Goal: Find specific page/section: Find specific page/section

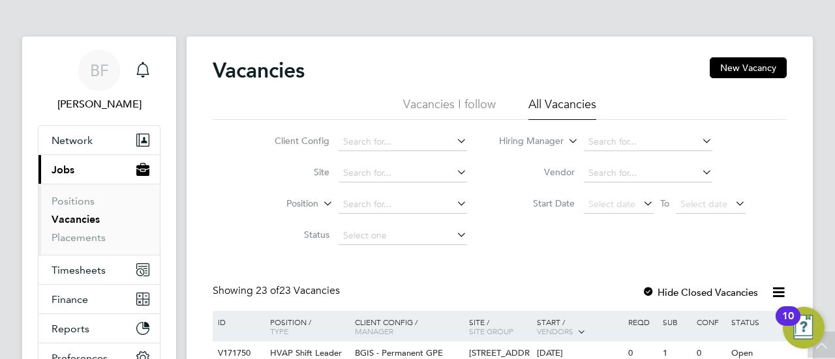
scroll to position [661, 0]
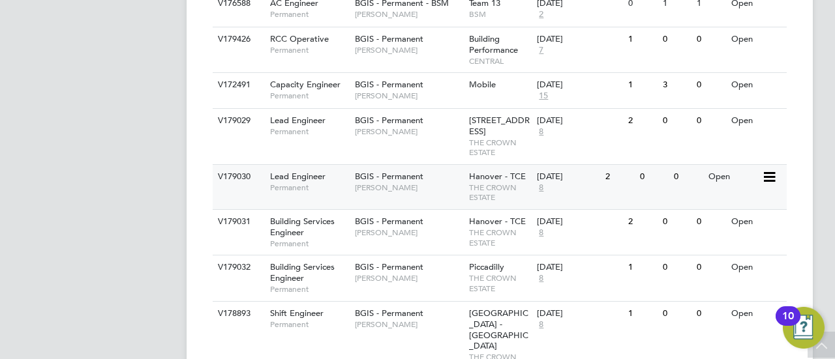
click at [307, 182] on span "Lead Engineer" at bounding box center [297, 176] width 55 height 11
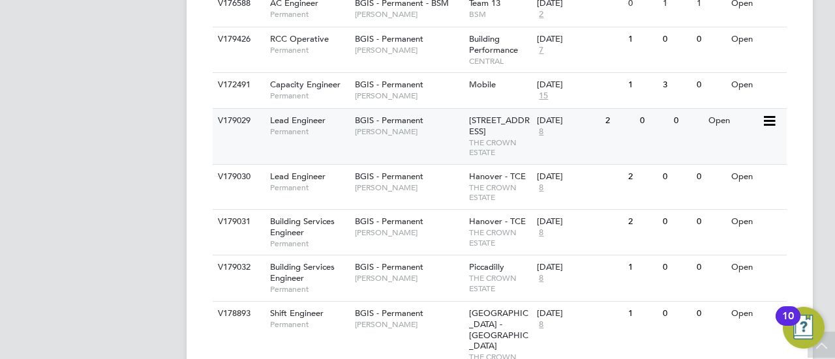
click at [308, 119] on span "Lead Engineer" at bounding box center [297, 120] width 55 height 11
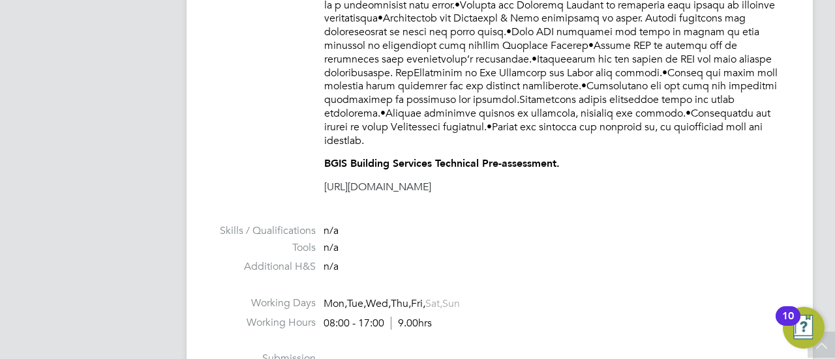
scroll to position [901, 0]
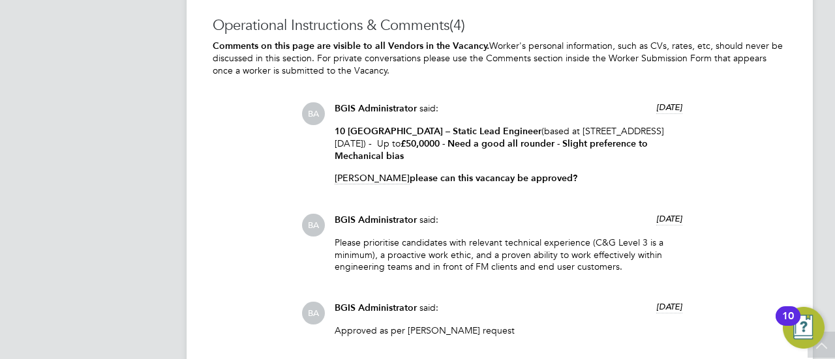
scroll to position [1943, 0]
